Goal: Obtain resource: Download file/media

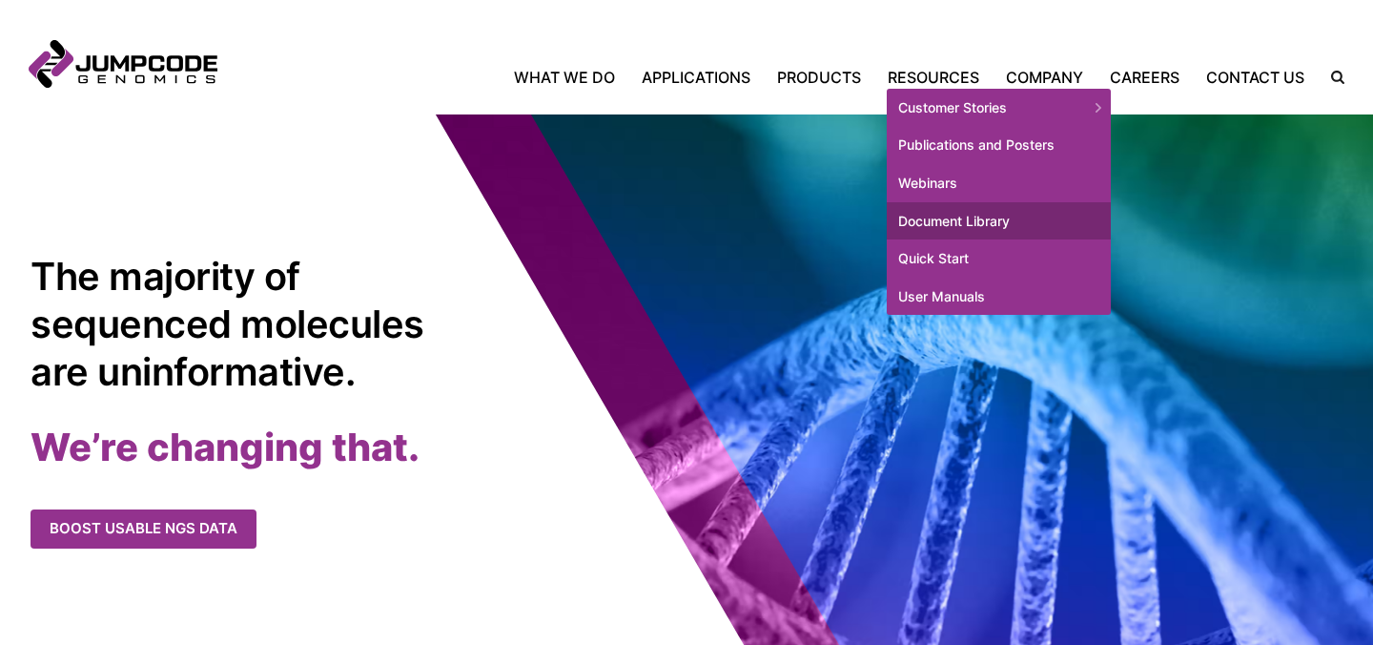
click at [973, 217] on link "Document Library" at bounding box center [999, 221] width 224 height 38
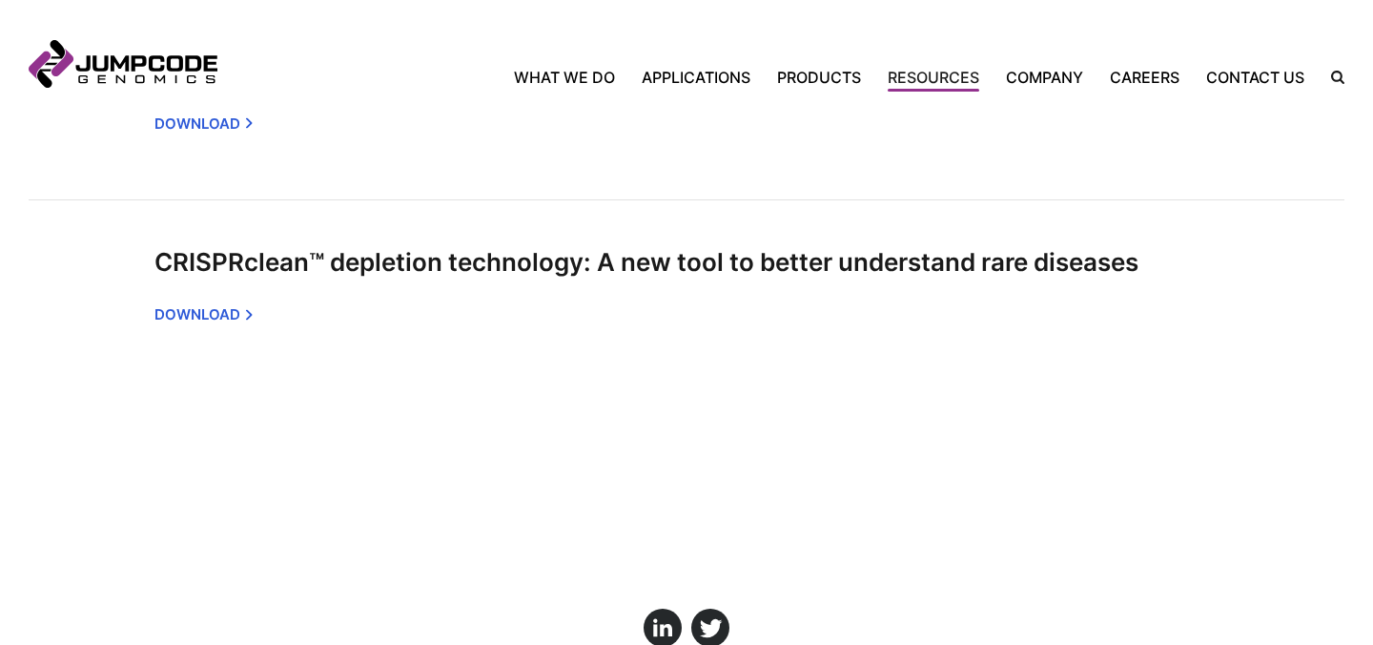
scroll to position [3613, 0]
click at [59, 280] on img at bounding box center [76, 308] width 95 height 123
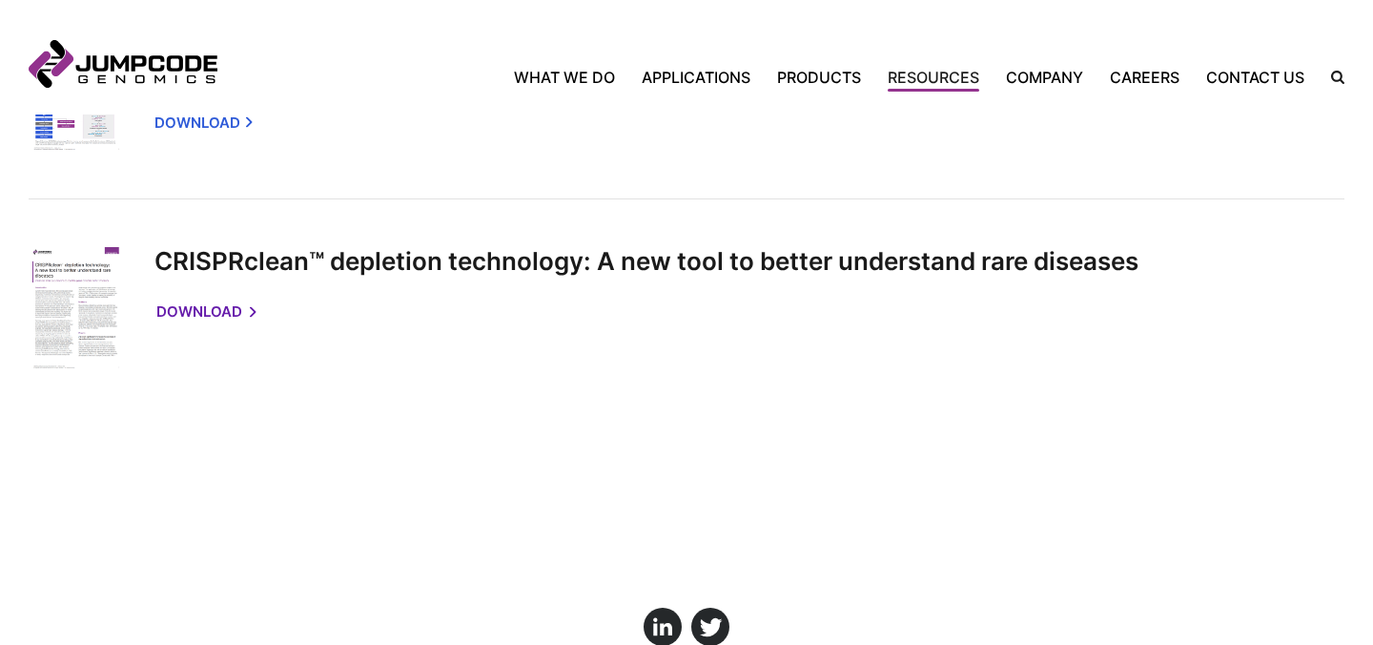
click at [194, 317] on link "Download" at bounding box center [205, 312] width 98 height 39
click at [573, 70] on link "What We Do" at bounding box center [571, 77] width 114 height 23
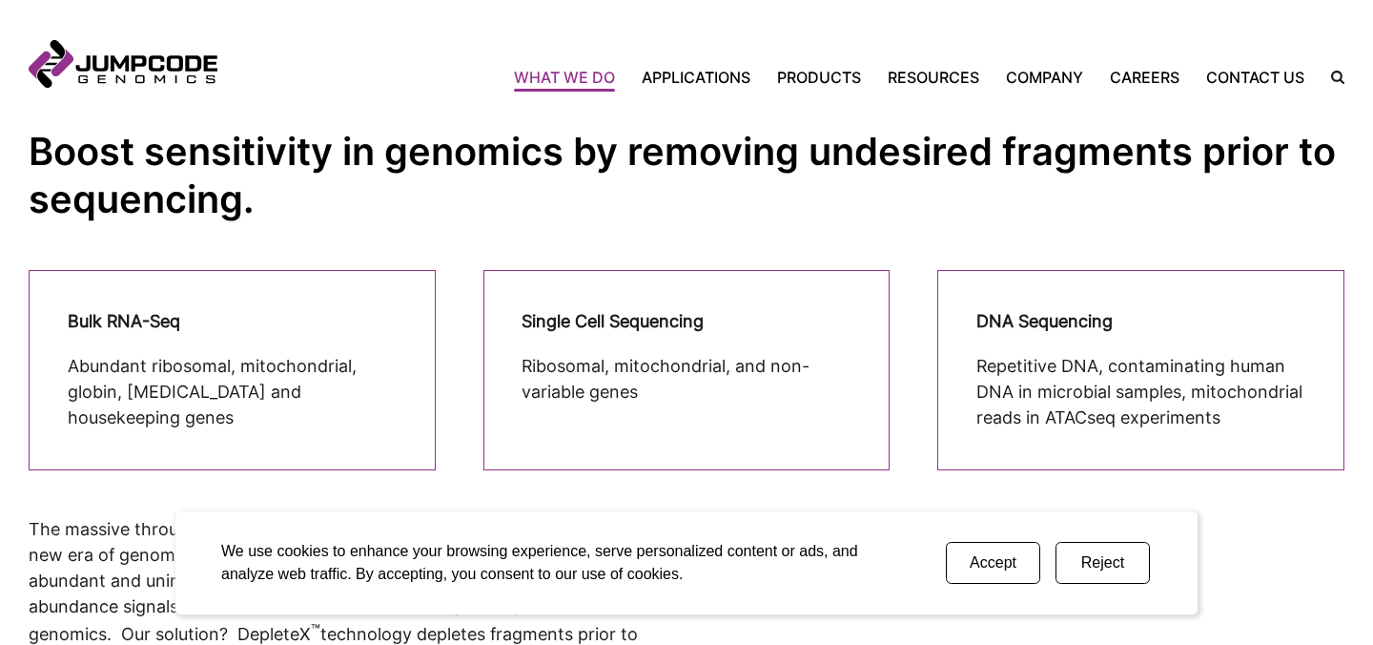
scroll to position [578, 0]
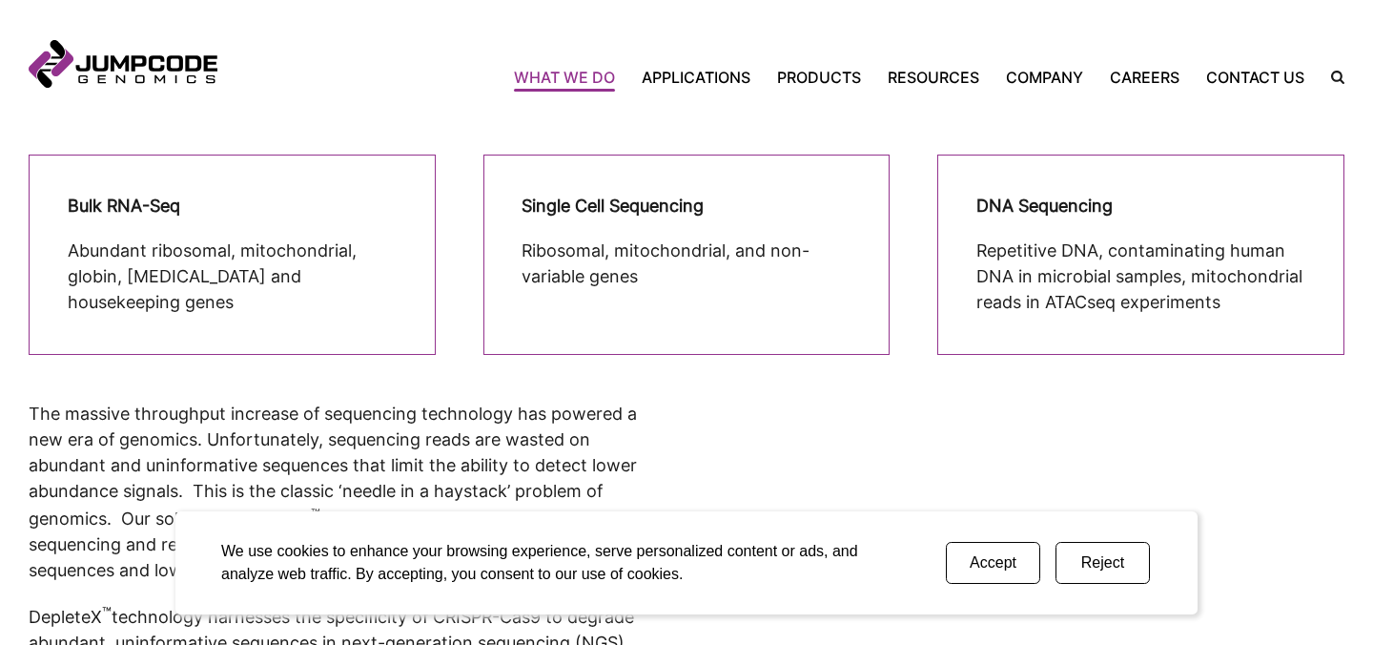
click at [1005, 559] on button "Accept" at bounding box center [993, 563] width 94 height 42
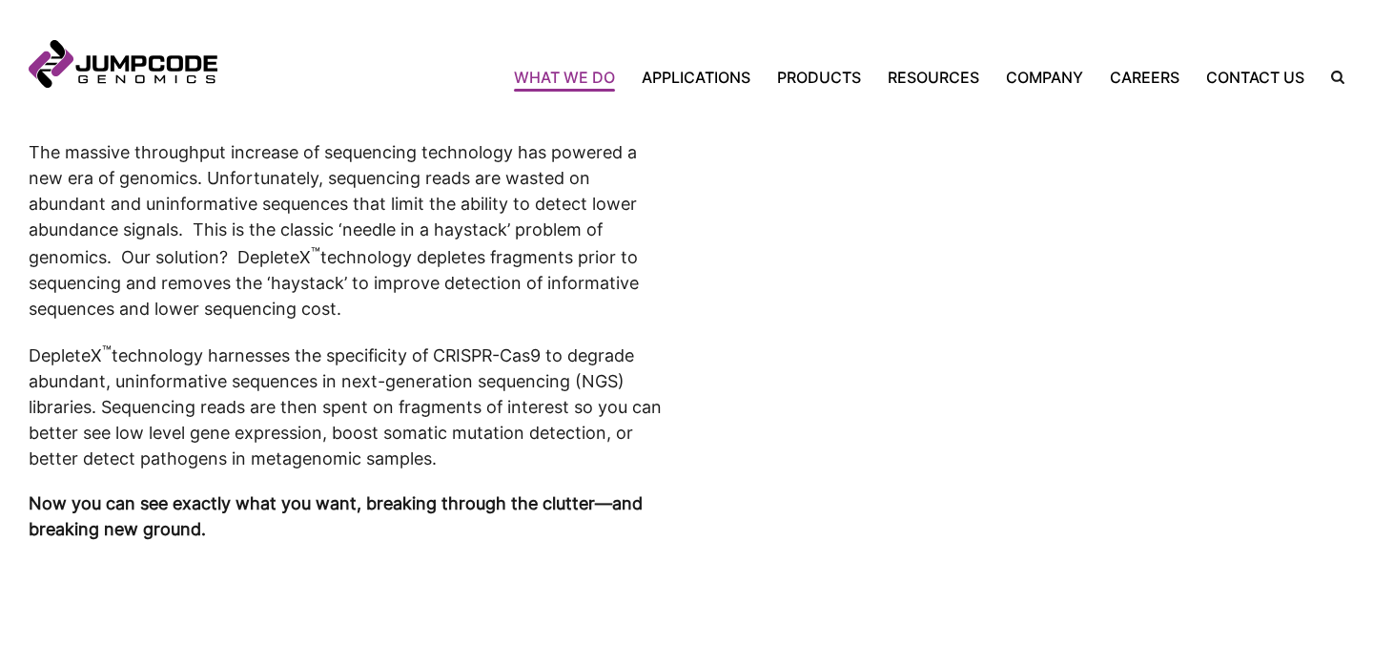
scroll to position [784, 0]
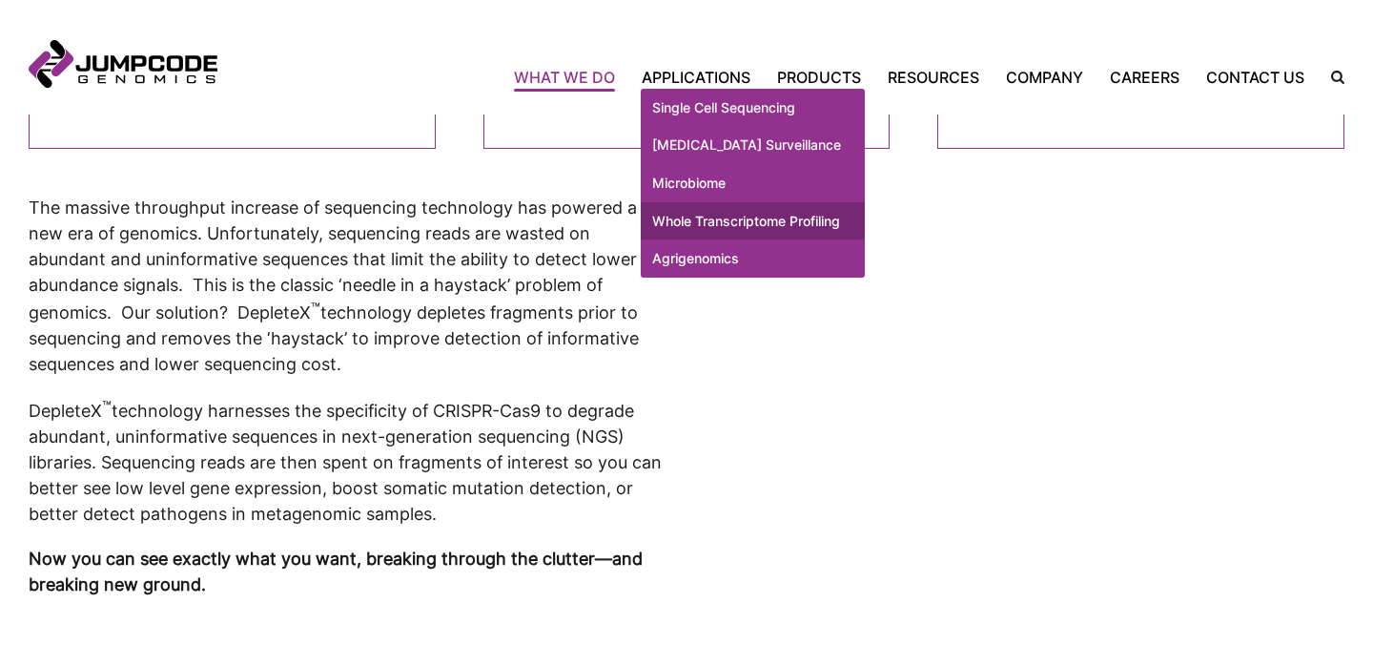
click at [684, 240] on link "Whole Transcriptome Profiling" at bounding box center [753, 221] width 224 height 38
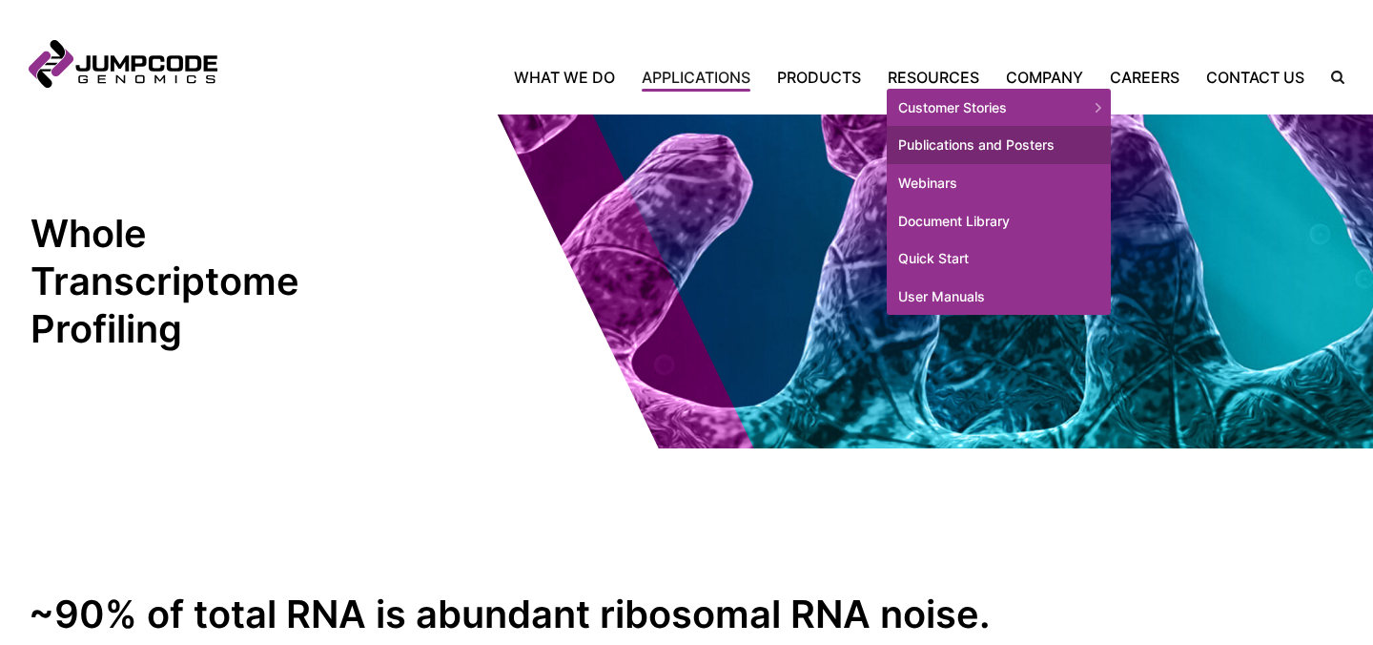
click at [947, 145] on link "Publications and Posters" at bounding box center [999, 145] width 224 height 38
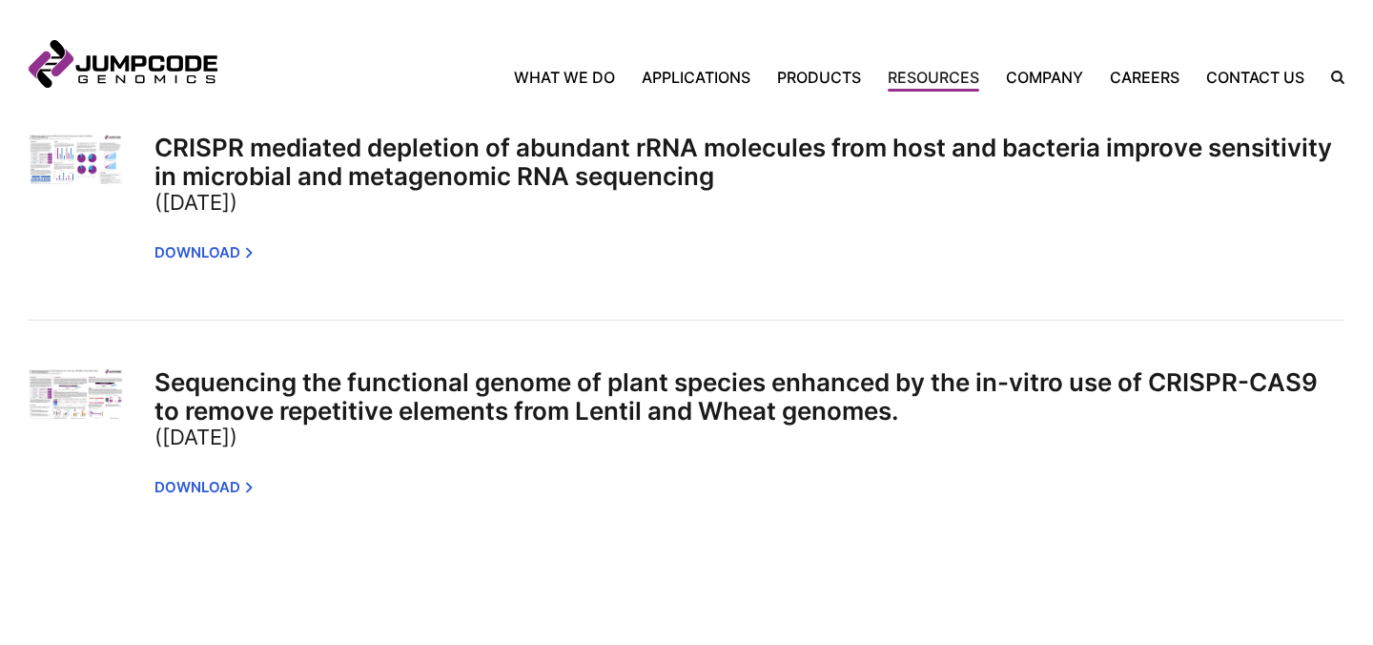
scroll to position [2495, 0]
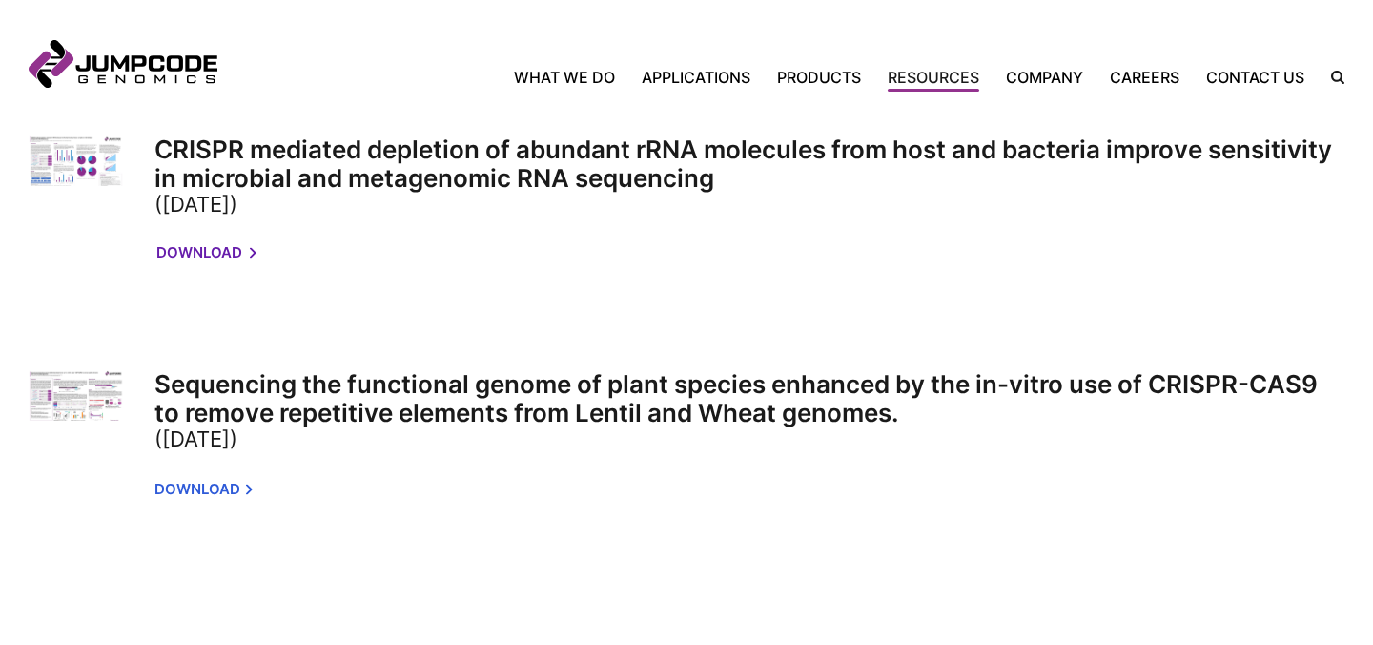
click at [191, 234] on link "Download" at bounding box center [205, 253] width 98 height 39
